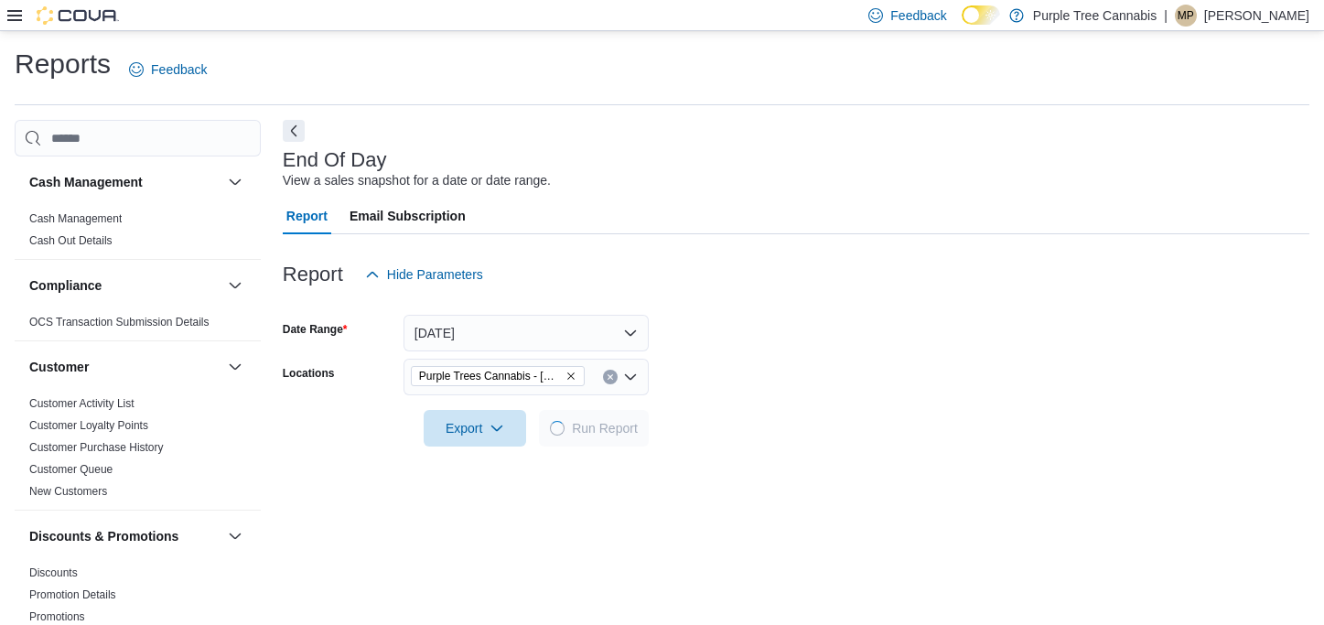
scroll to position [15, 0]
